Goal: Task Accomplishment & Management: Complete application form

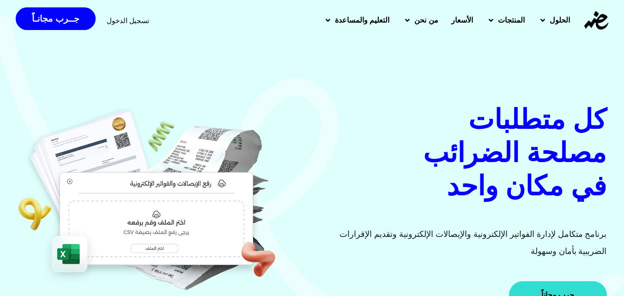
click at [470, 283] on link "جرب مجاناً" at bounding box center [557, 295] width 97 height 28
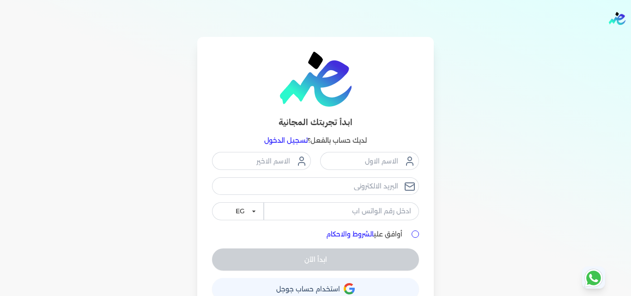
click at [334, 138] on p "لديك حساب بالفعل؟ تسجيل الدخول" at bounding box center [315, 141] width 207 height 12
click at [299, 140] on link "تسجيل الدخول" at bounding box center [285, 140] width 43 height 8
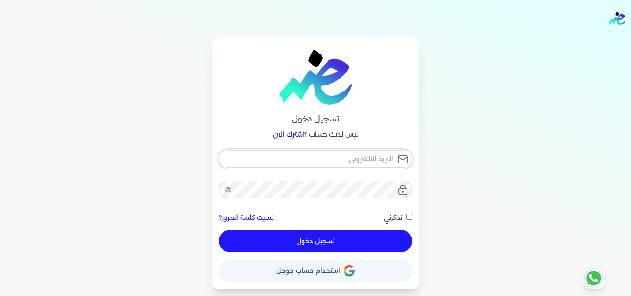
click at [318, 157] on input "email" at bounding box center [315, 159] width 193 height 18
type input "I"
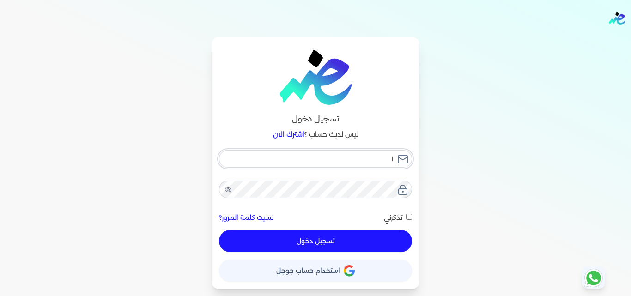
checkbox input "false"
type input "i"
checkbox input "false"
type input "iS"
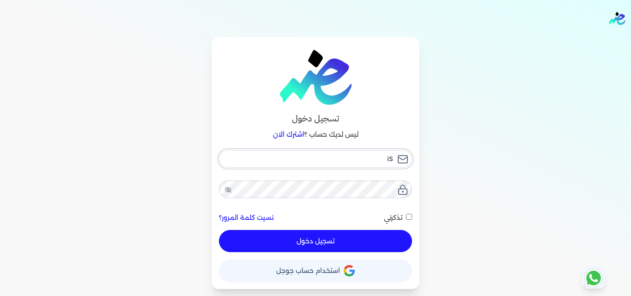
checkbox input "false"
type input "iSM"
checkbox input "false"
type input "iSMC"
checkbox input "false"
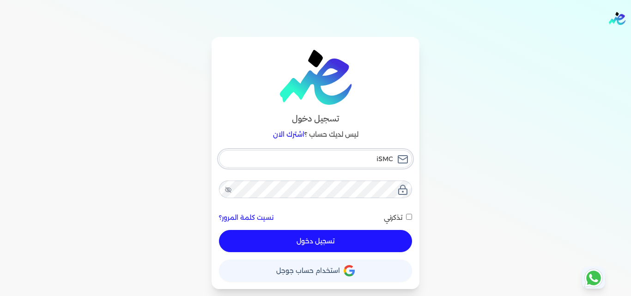
type input "iSMC2"
checkbox input "false"
type input "iSMC20"
checkbox input "false"
type input "iSMC202"
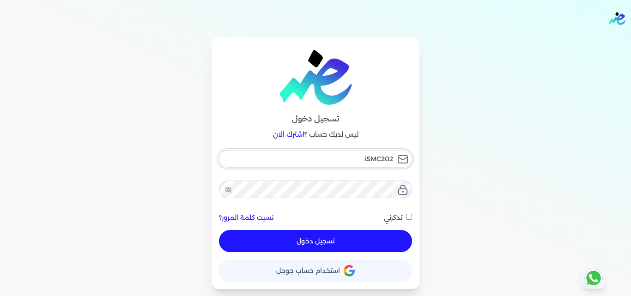
checkbox input "false"
type input "iSMC202@"
checkbox input "false"
click at [318, 157] on input "iSMC202@" at bounding box center [315, 159] width 193 height 18
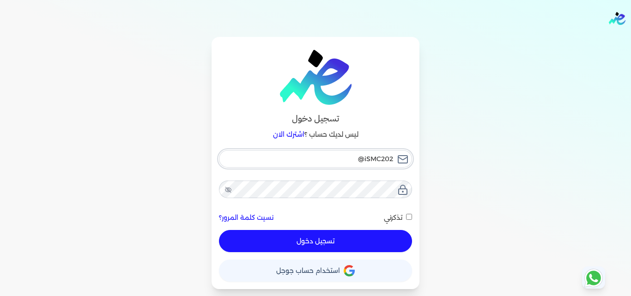
click at [318, 157] on input "iSMC202@" at bounding box center [315, 159] width 193 height 18
type input "iSMC202@"
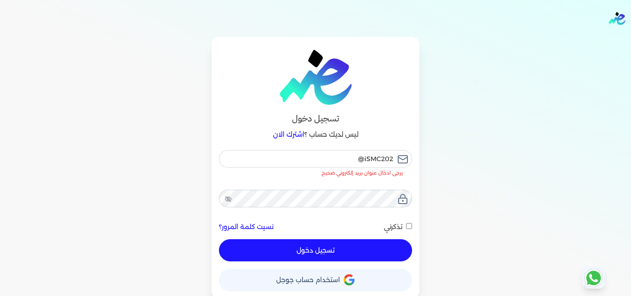
click at [303, 271] on button "حساب استخدام حساب جوجل" at bounding box center [315, 280] width 193 height 22
click at [395, 160] on input "iSMC202@" at bounding box center [315, 159] width 193 height 18
checkbox input "false"
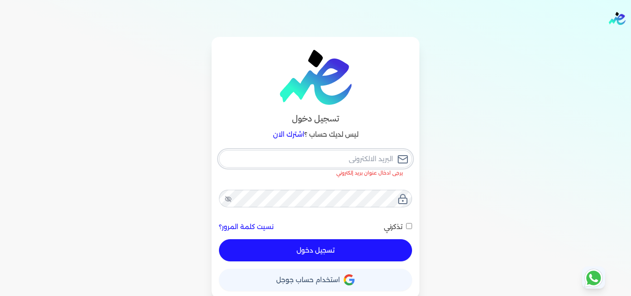
type input "i"
checkbox input "false"
type input "iS"
checkbox input "false"
type input "iSm"
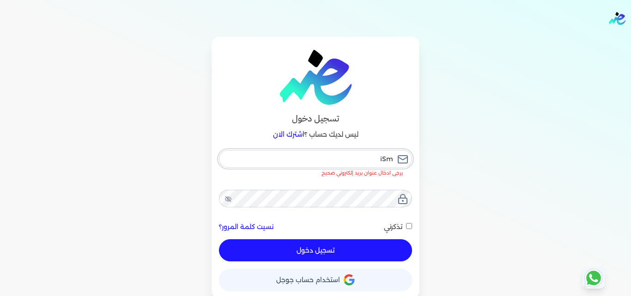
checkbox input "false"
type input "iS"
checkbox input "false"
type input "i"
checkbox input "false"
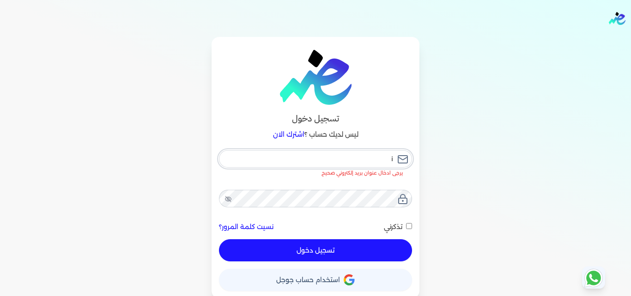
type input "is"
checkbox input "false"
type input "[DEMOGRAPHIC_DATA]"
checkbox input "false"
type input "[DEMOGRAPHIC_DATA]"
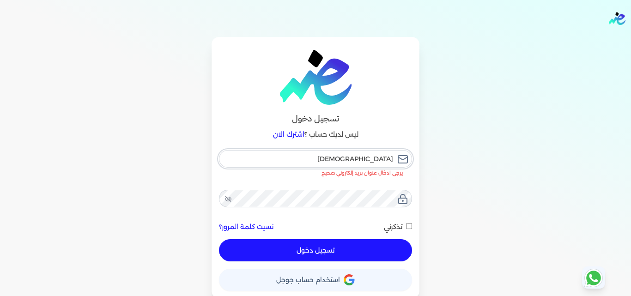
checkbox input "false"
type input "ismc2"
checkbox input "false"
type input "ismc20"
checkbox input "false"
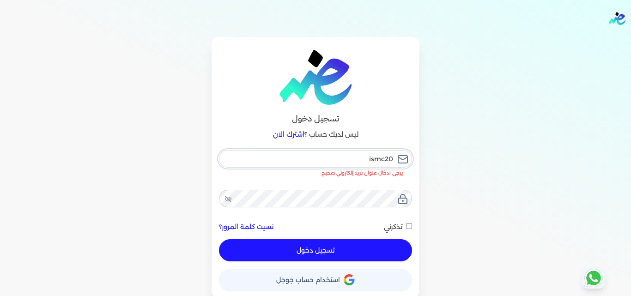
type input "ismc202"
checkbox input "false"
type input "ismc202@"
checkbox input "false"
type input "ismc202@G"
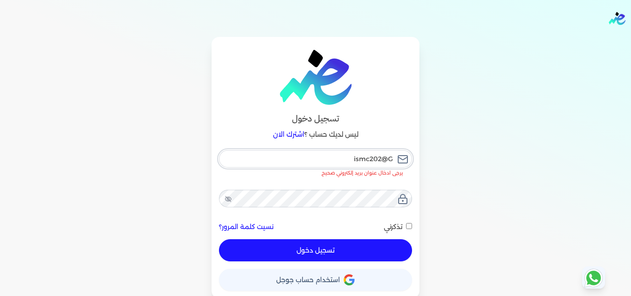
checkbox input "false"
type input "ismc202@"
checkbox input "false"
type input "ismc202@G"
checkbox input "false"
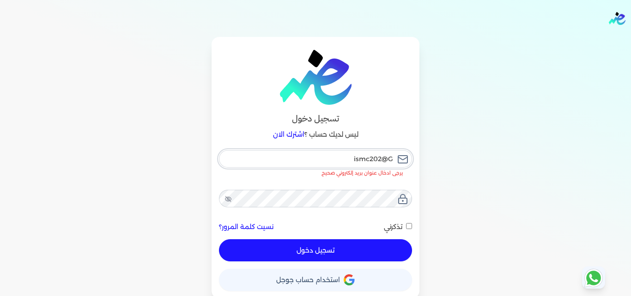
type input "ismc202@"
checkbox input "false"
type input "ismc202@g"
checkbox input "false"
type input "ismc202@gm"
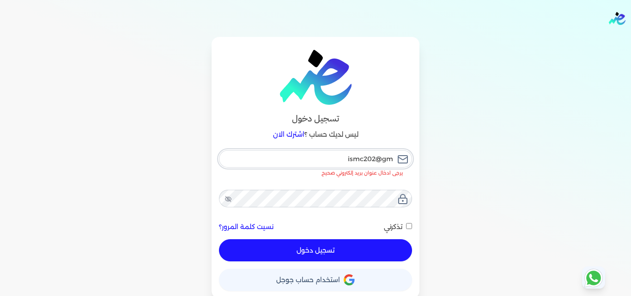
checkbox input "false"
type input "ismc202@gma"
checkbox input "false"
type input "ismc202@gmai"
checkbox input "false"
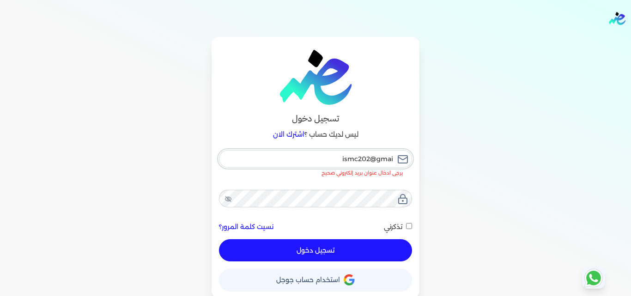
type input "[EMAIL_ADDRESS]"
checkbox input "false"
type input "[EMAIL_ADDRESS]."
checkbox input "false"
type input "ismc202@gmail.C"
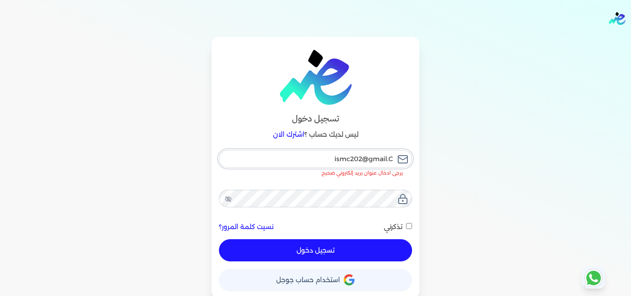
checkbox input "false"
type input "[EMAIL_ADDRESS][DOMAIN_NAME]"
checkbox input "false"
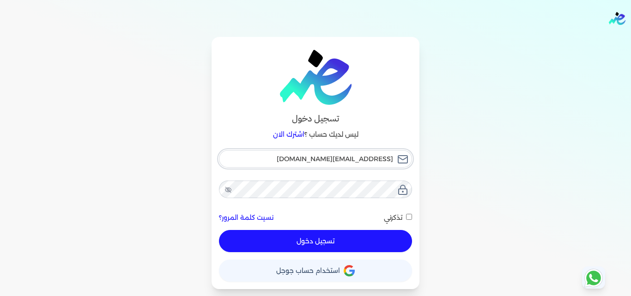
type input "[EMAIL_ADDRESS][DOMAIN_NAME]"
checkbox input "false"
type input "[EMAIL_ADDRESS][DOMAIN_NAME]"
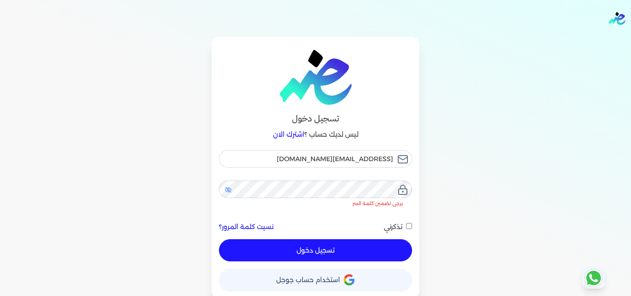
click at [230, 192] on icon at bounding box center [228, 190] width 6 height 5
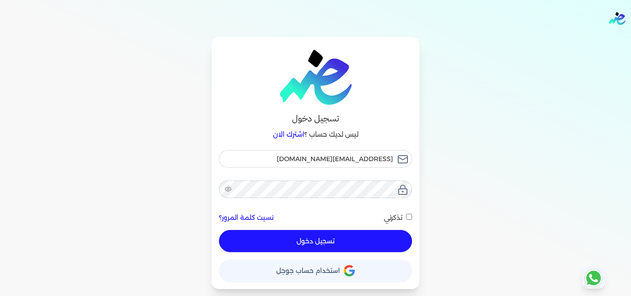
click at [409, 215] on input "تذكرني" at bounding box center [409, 217] width 6 height 6
click at [344, 241] on button "تسجيل دخول" at bounding box center [315, 241] width 193 height 22
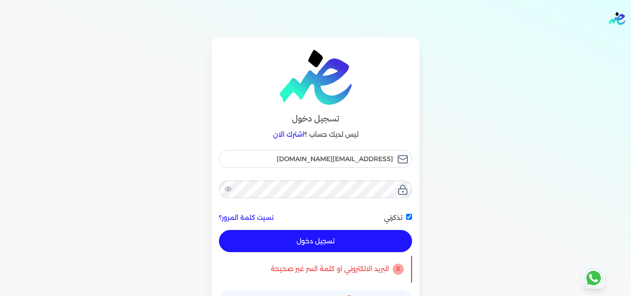
click at [332, 245] on button "تسجيل دخول" at bounding box center [315, 241] width 193 height 22
click at [350, 240] on button "تسجيل دخول" at bounding box center [315, 241] width 193 height 22
click at [322, 235] on button "تسجيل دخول" at bounding box center [315, 241] width 193 height 22
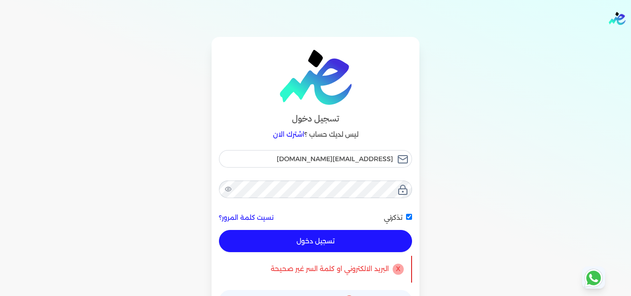
click at [321, 242] on button "تسجيل دخول" at bounding box center [315, 241] width 193 height 22
click at [324, 241] on button "تسجيل دخول" at bounding box center [315, 241] width 193 height 22
click at [327, 242] on button "تسجيل دخول" at bounding box center [315, 241] width 193 height 22
click at [412, 215] on input "تذكرني" at bounding box center [409, 217] width 6 height 6
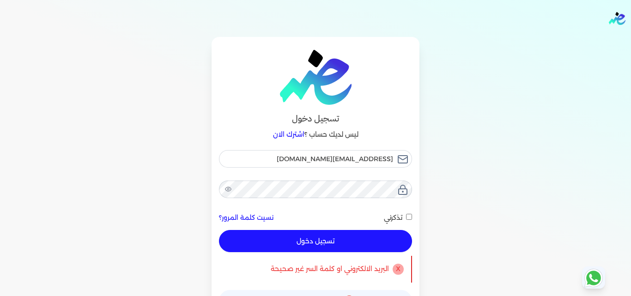
click at [347, 246] on button "تسجيل دخول" at bounding box center [315, 241] width 193 height 22
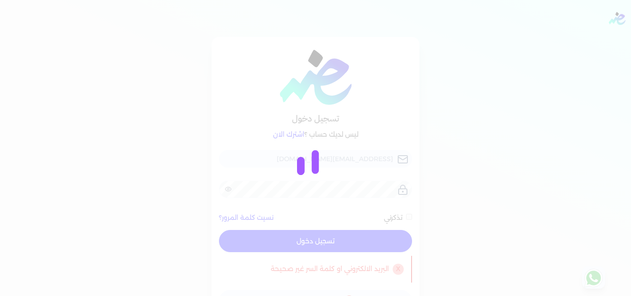
checkbox input "false"
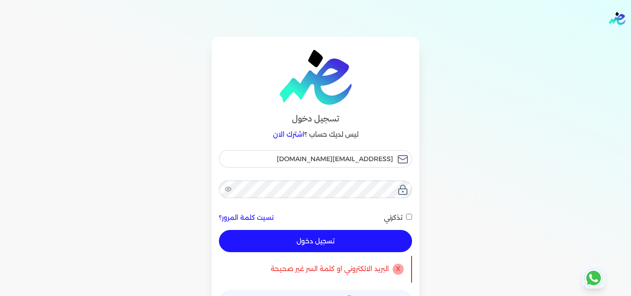
click at [403, 272] on p "X" at bounding box center [398, 269] width 11 height 11
